Goal: Task Accomplishment & Management: Manage account settings

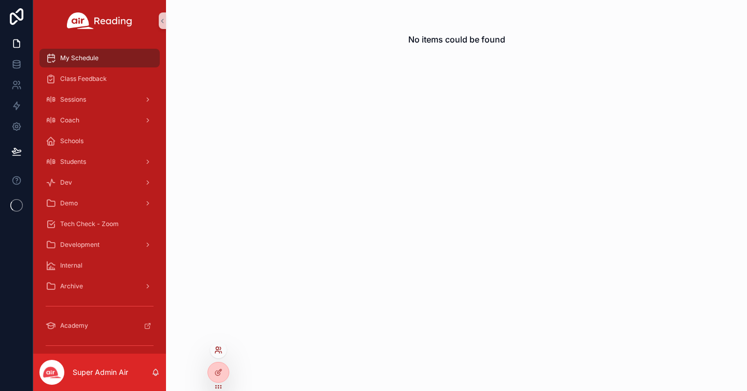
click at [219, 353] on icon at bounding box center [217, 352] width 4 height 2
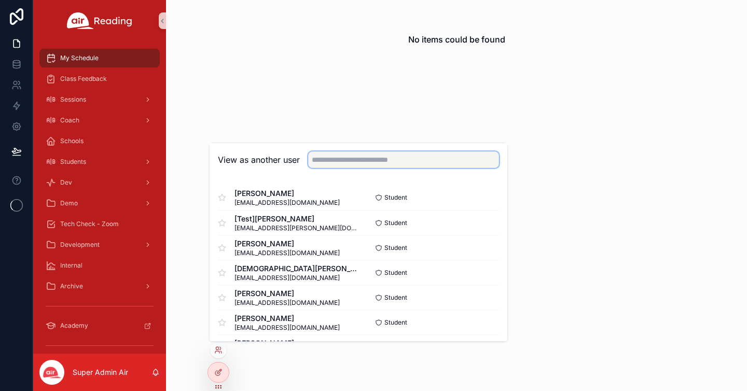
click at [375, 162] on input "text" at bounding box center [403, 159] width 191 height 17
type input "*****"
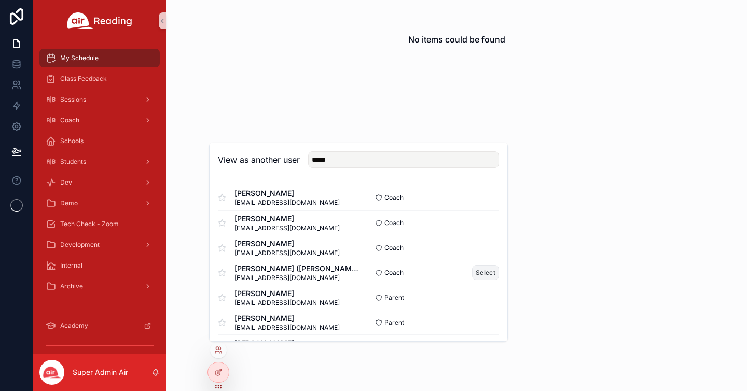
click at [473, 272] on button "Select" at bounding box center [485, 272] width 27 height 15
